Goal: Task Accomplishment & Management: Complete application form

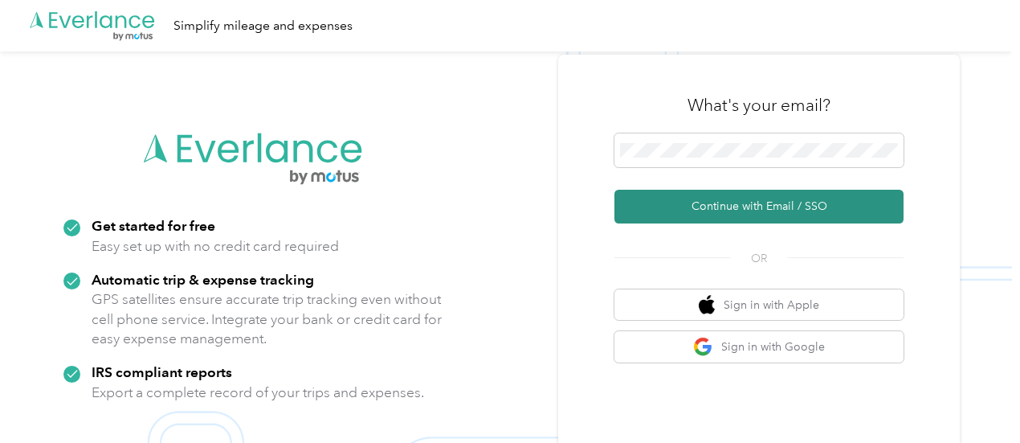
click at [779, 214] on button "Continue with Email / SSO" at bounding box center [758, 207] width 289 height 34
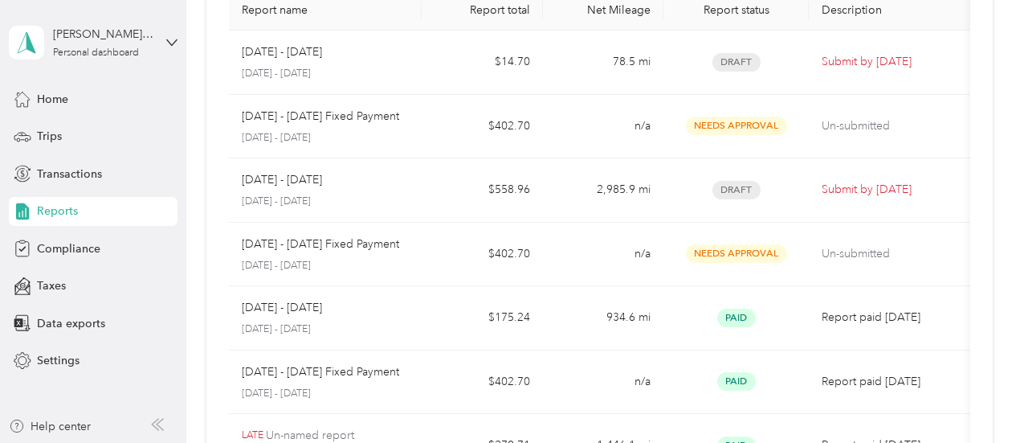
scroll to position [141, 0]
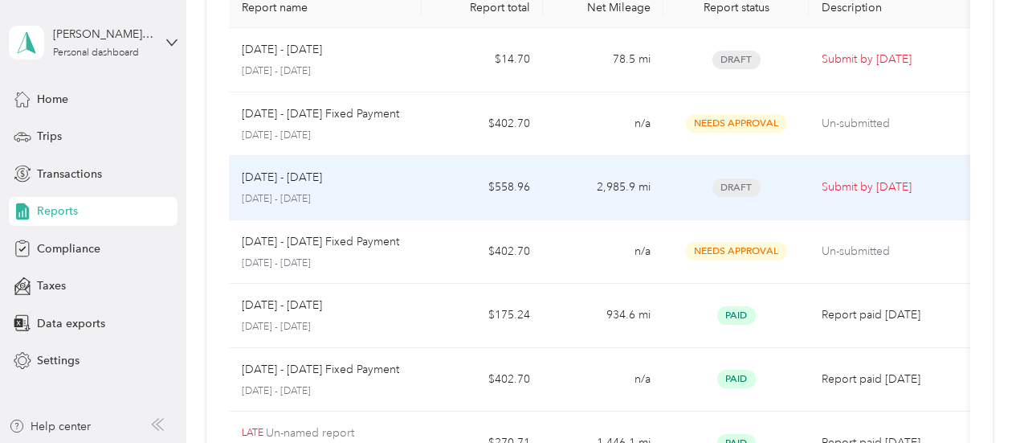
click at [868, 192] on p "Submit by [DATE]" at bounding box center [890, 187] width 136 height 18
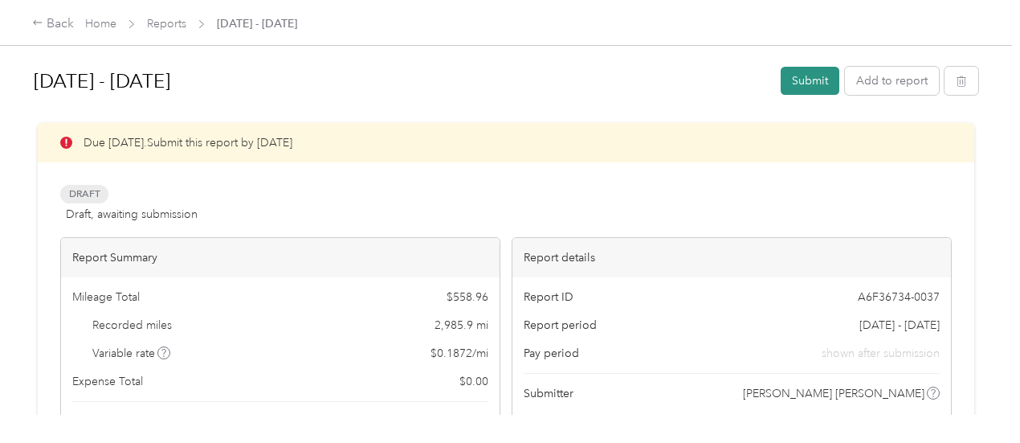
click at [805, 80] on button "Submit" at bounding box center [810, 81] width 59 height 28
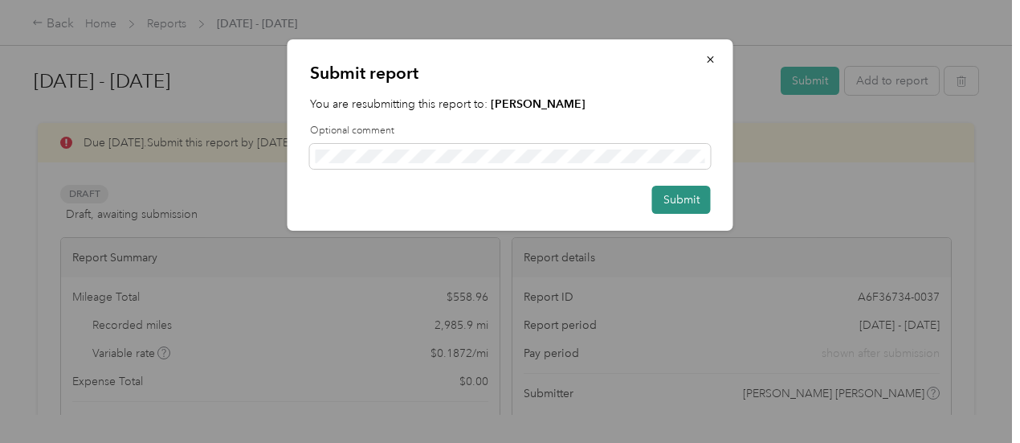
click at [662, 191] on button "Submit" at bounding box center [681, 200] width 59 height 28
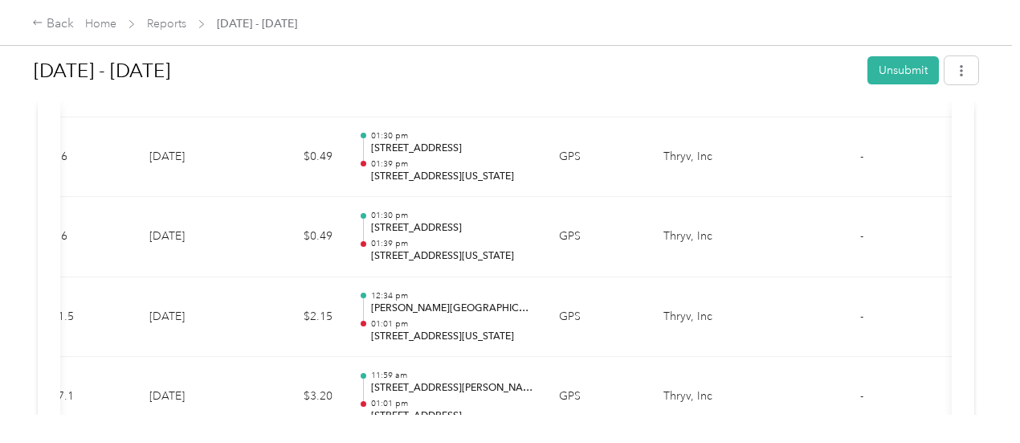
scroll to position [6005, 0]
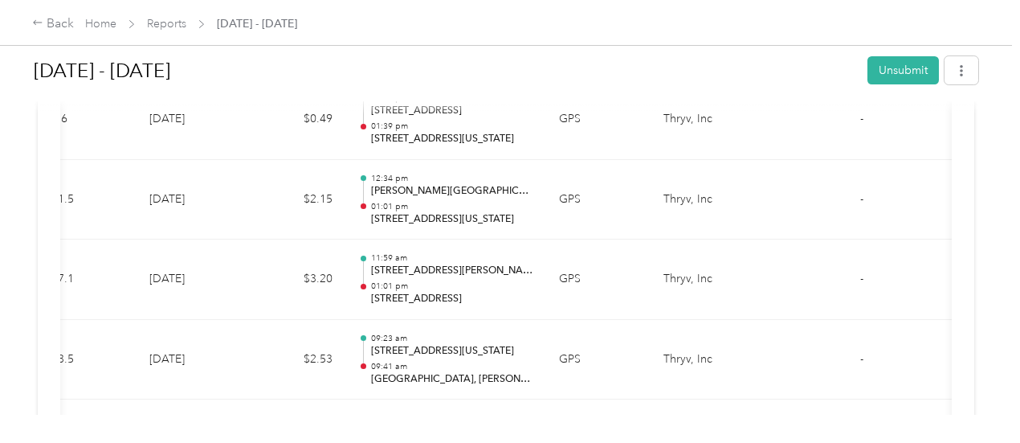
click at [137, 271] on td "[DATE]" at bounding box center [193, 279] width 112 height 80
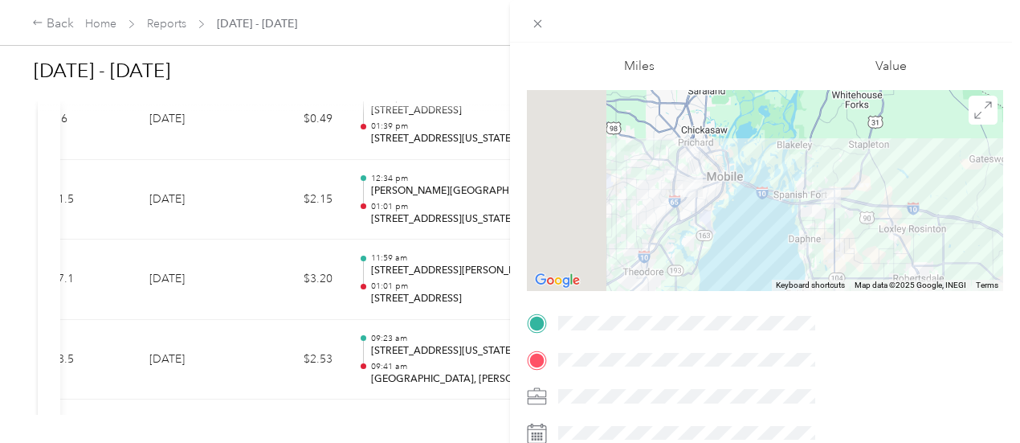
scroll to position [0, 0]
